Goal: Communication & Community: Answer question/provide support

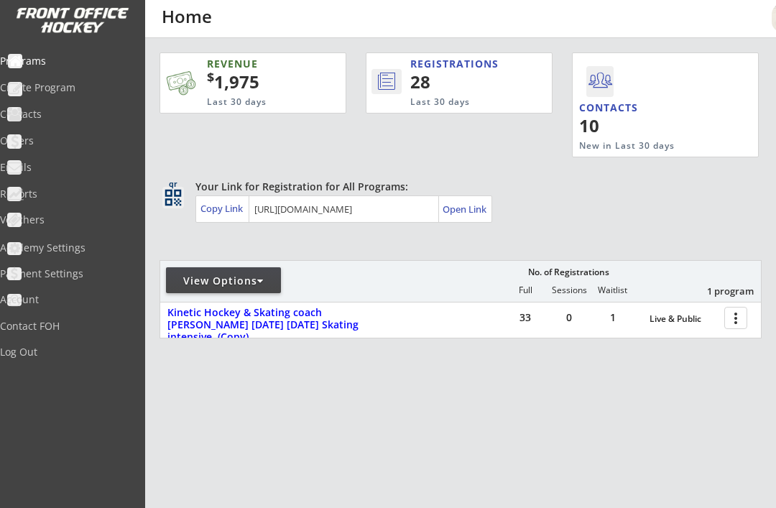
click at [738, 317] on div at bounding box center [737, 317] width 25 height 25
click at [516, 429] on div "REVENUE $ 1,975 Last 30 days REGISTRATIONS 28 Last 30 days CONTACTS 10 New in L…" at bounding box center [460, 263] width 602 height 450
click at [738, 321] on div at bounding box center [737, 317] width 25 height 25
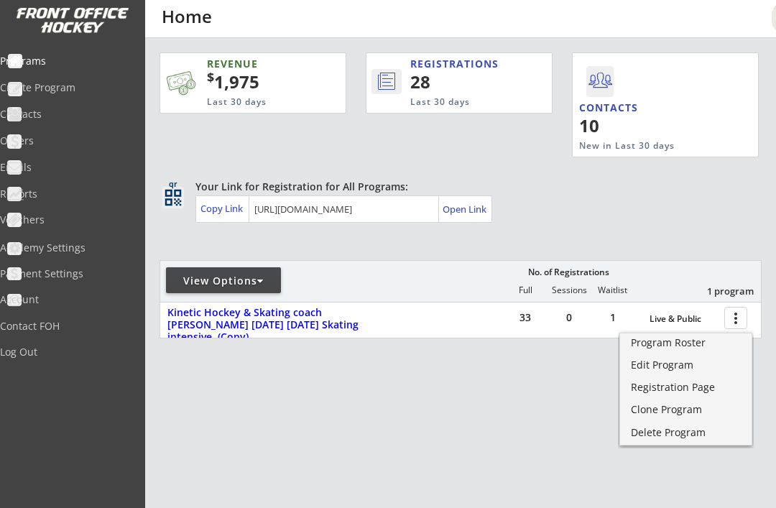
click at [687, 370] on div "Edit Program" at bounding box center [686, 365] width 110 height 10
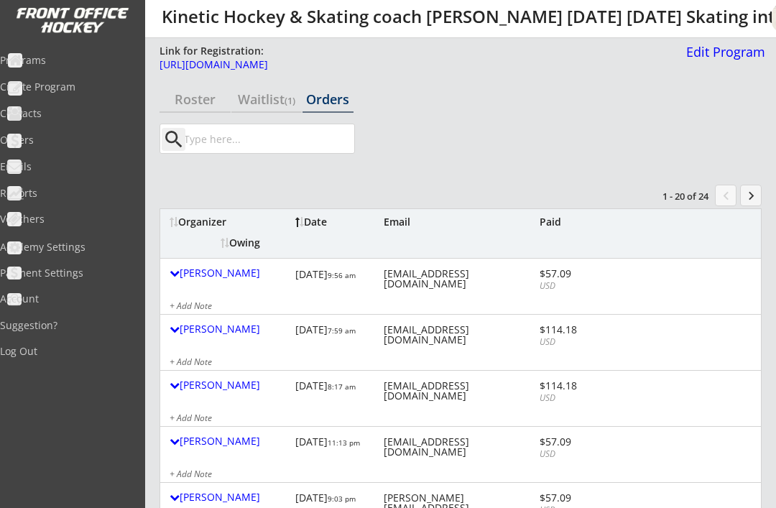
click at [282, 97] on div "Waitlist (1)" at bounding box center [266, 99] width 71 height 13
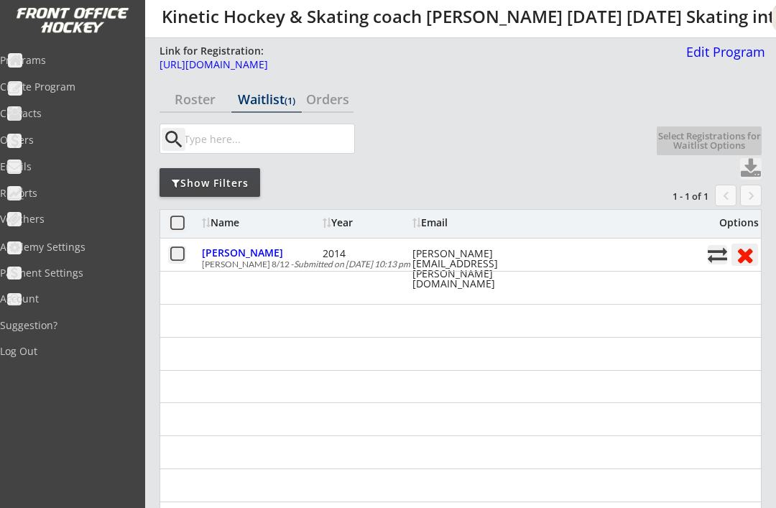
click at [171, 261] on button at bounding box center [177, 255] width 18 height 18
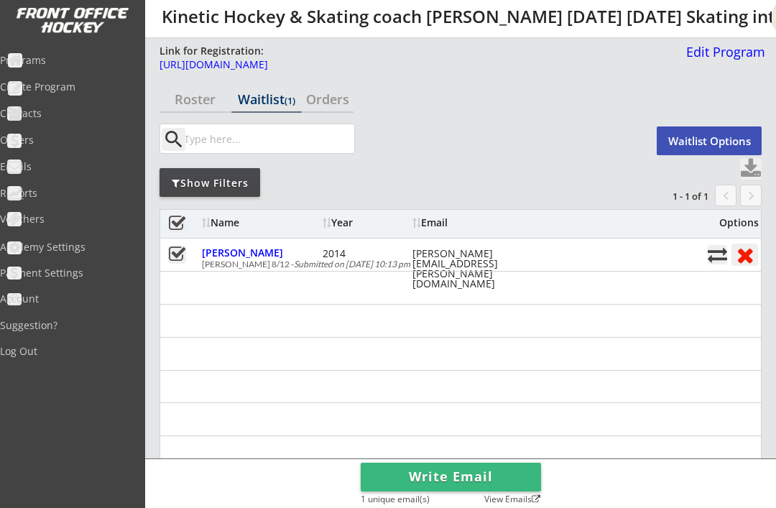
click at [510, 475] on button "Write Email" at bounding box center [451, 477] width 180 height 29
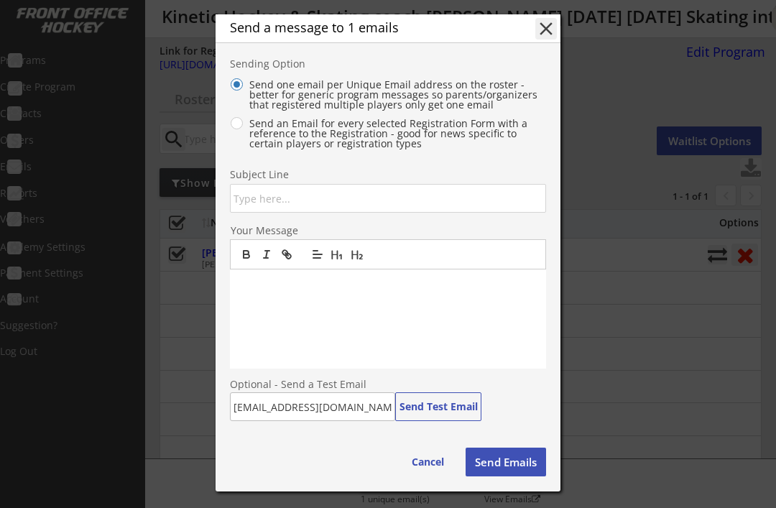
click at [240, 200] on input "input" at bounding box center [388, 198] width 316 height 29
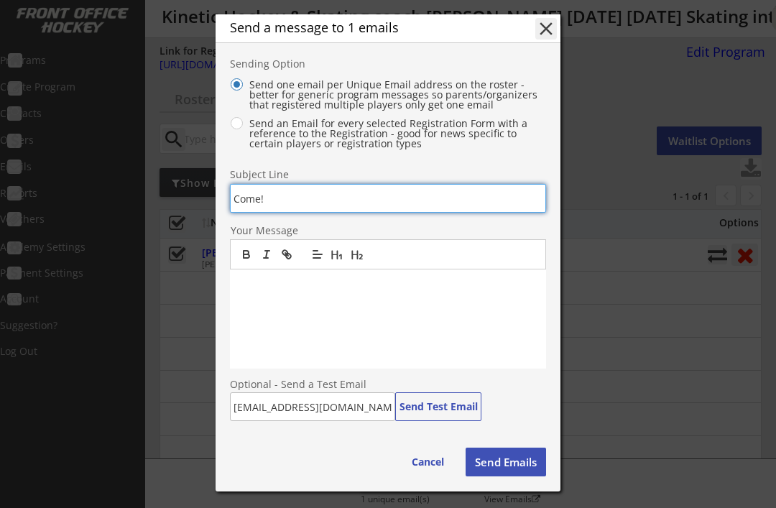
type input "Come!"
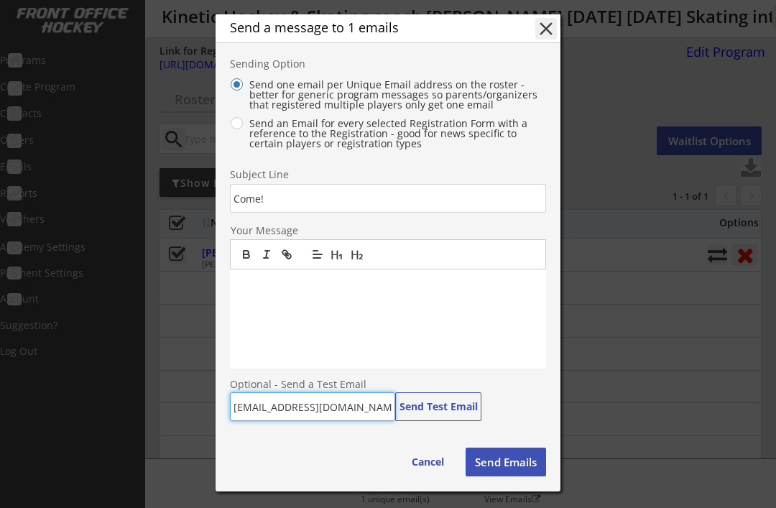
click at [271, 298] on div at bounding box center [388, 318] width 316 height 99
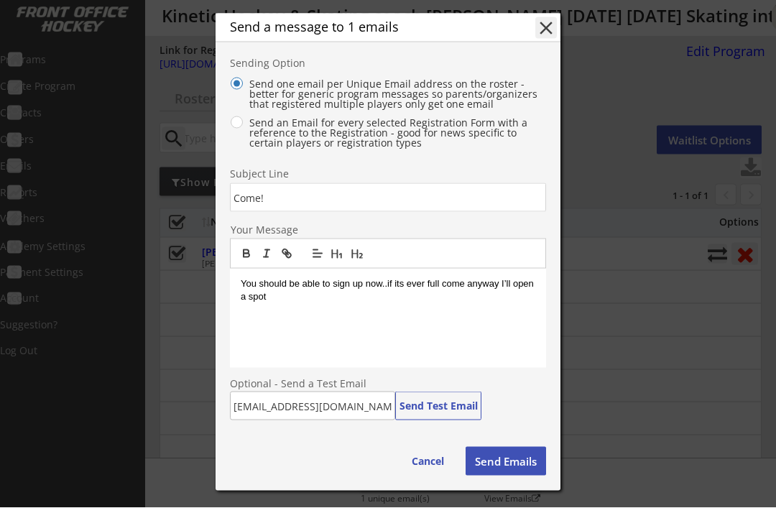
click at [512, 455] on button "Send Emails" at bounding box center [505, 461] width 80 height 29
